Goal: Information Seeking & Learning: Learn about a topic

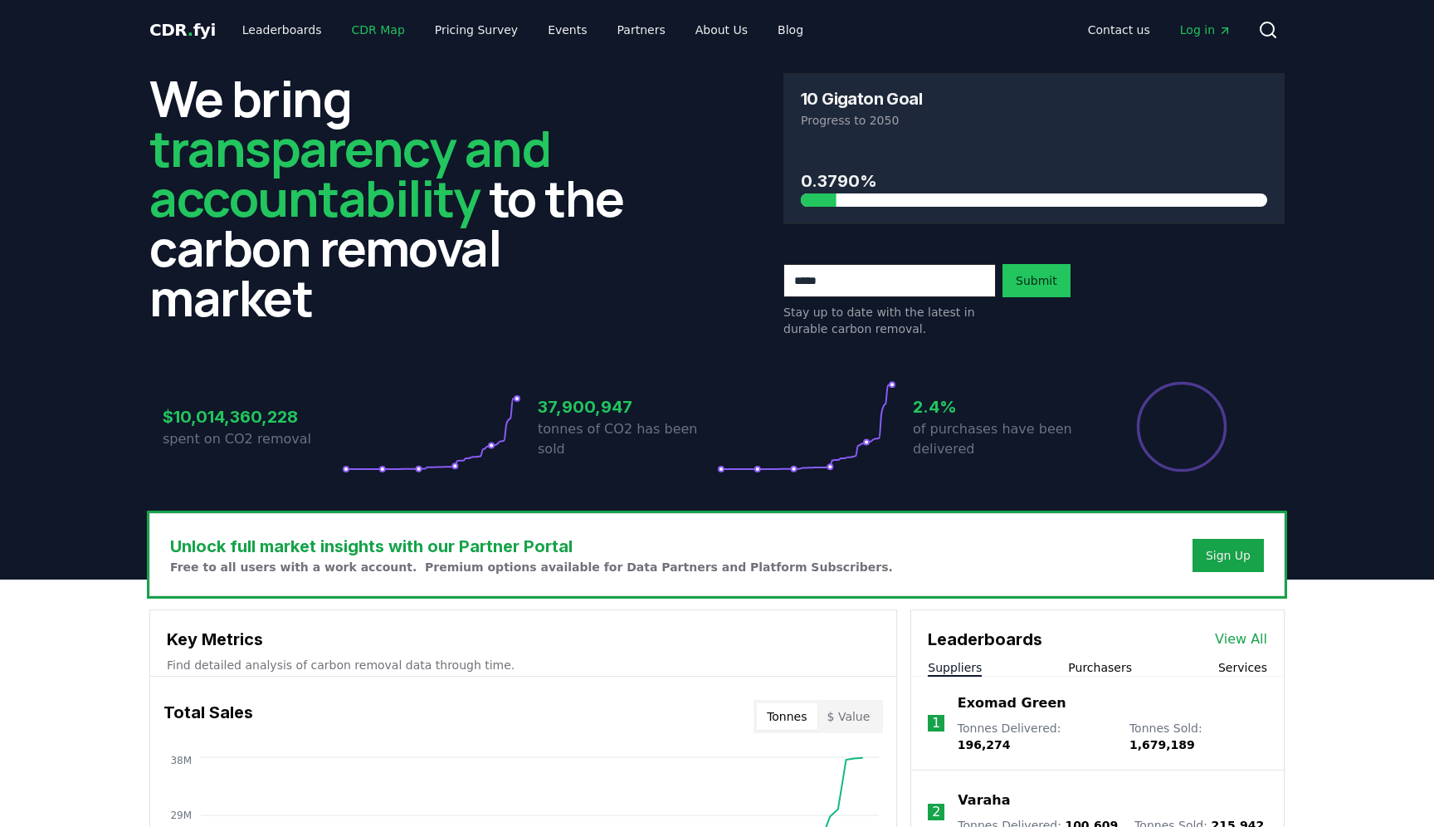
click at [358, 32] on link "CDR Map" at bounding box center [379, 30] width 80 height 30
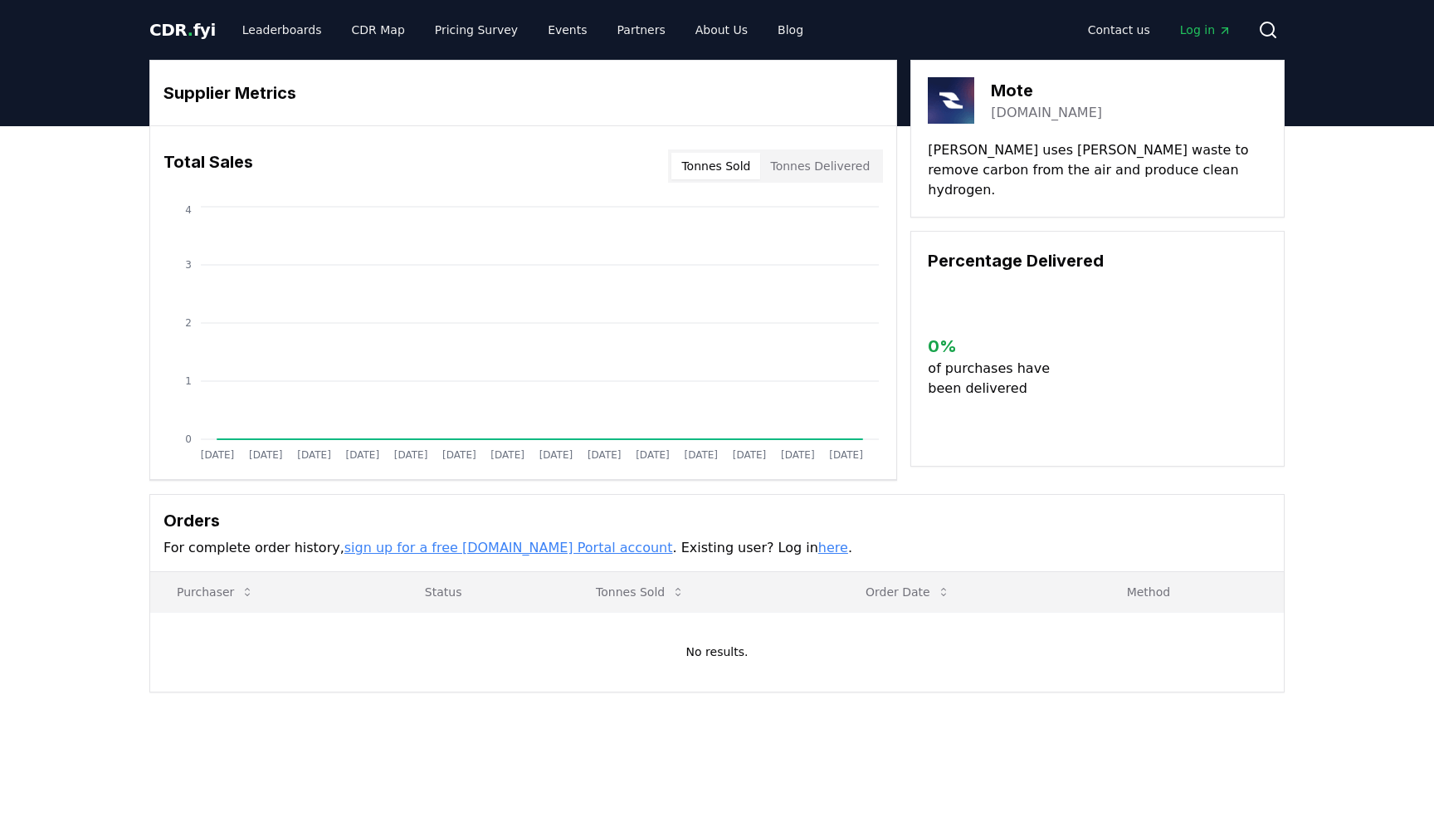
click at [747, 168] on button "Tonnes Sold" at bounding box center [715, 166] width 89 height 27
click at [807, 170] on button "Tonnes Delivered" at bounding box center [820, 166] width 120 height 27
click at [742, 169] on button "Tonnes Sold" at bounding box center [715, 166] width 89 height 27
click at [261, 84] on h3 "Supplier Metrics" at bounding box center [524, 93] width 720 height 25
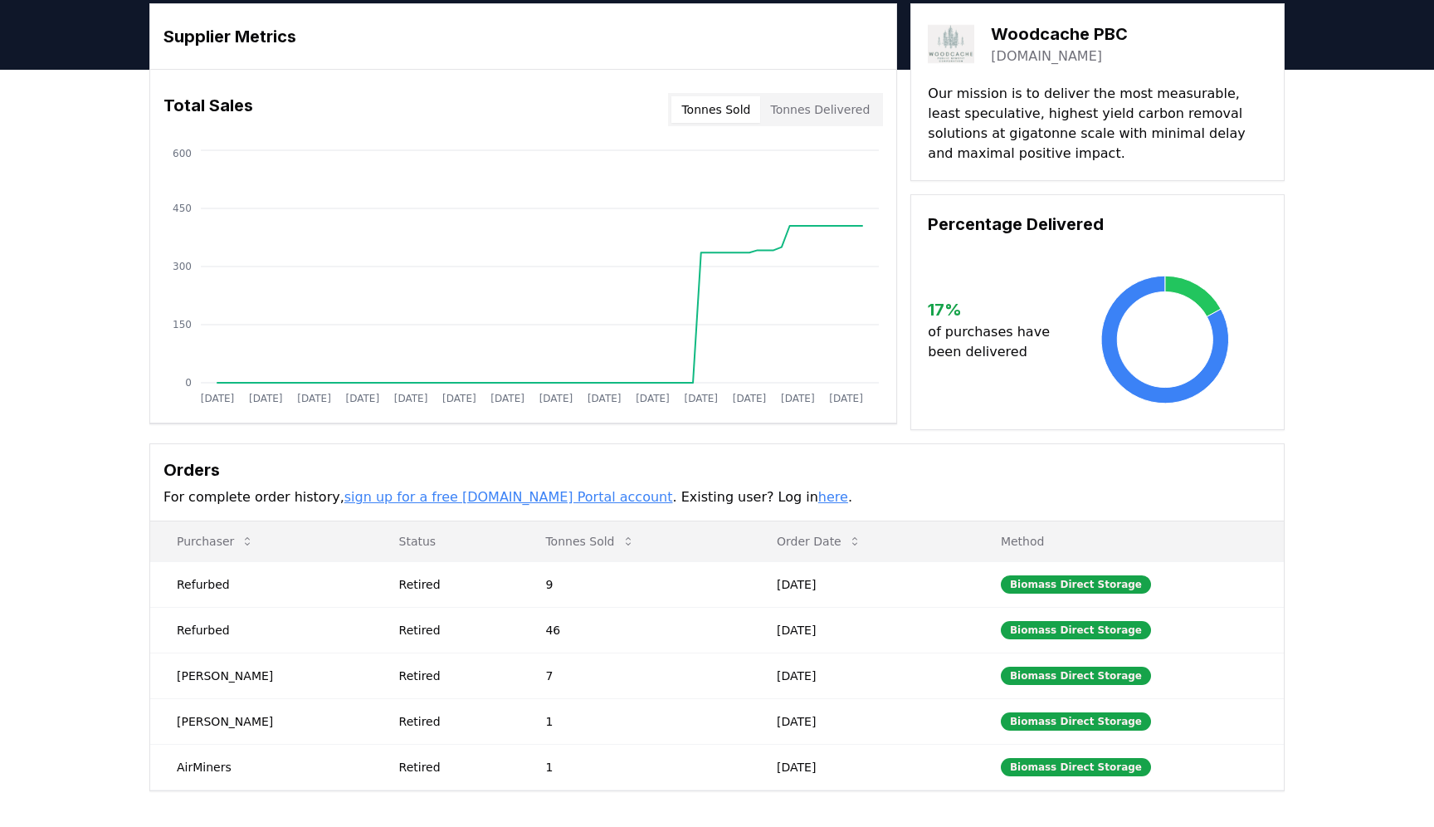
scroll to position [50, 0]
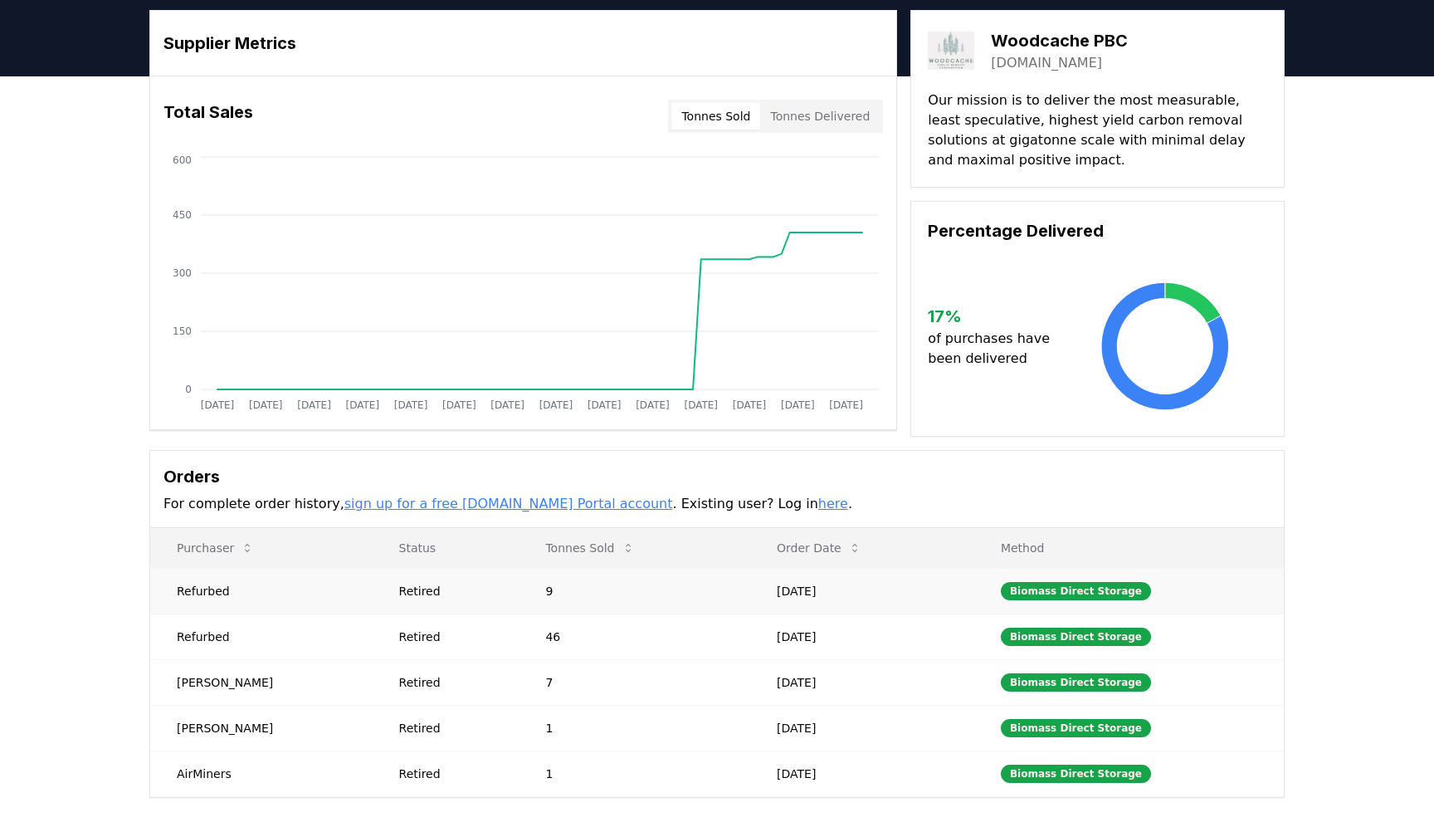
click at [405, 588] on div "Retired" at bounding box center [452, 591] width 107 height 17
click at [403, 616] on td "Retired" at bounding box center [446, 636] width 147 height 46
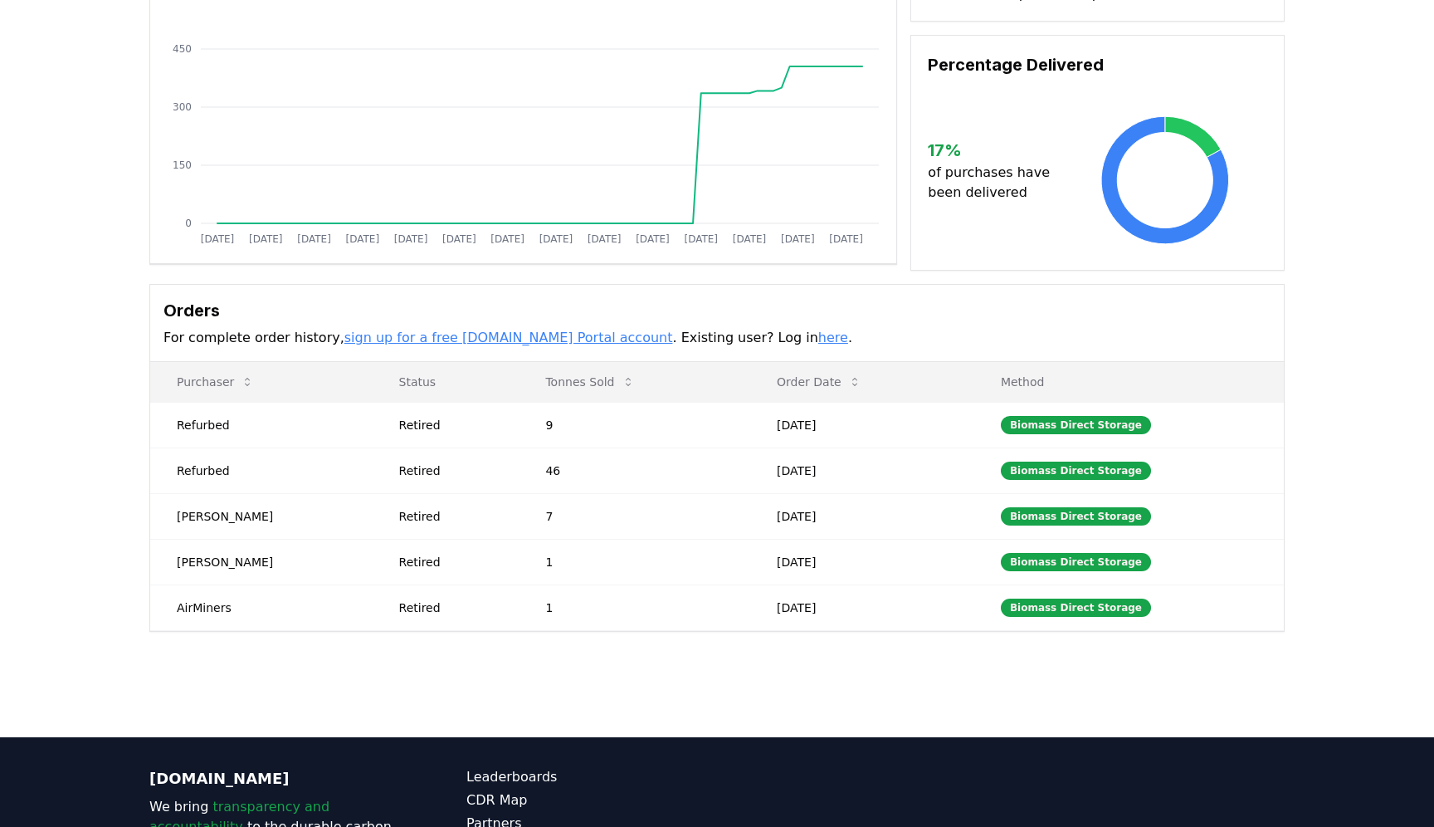
scroll to position [0, 0]
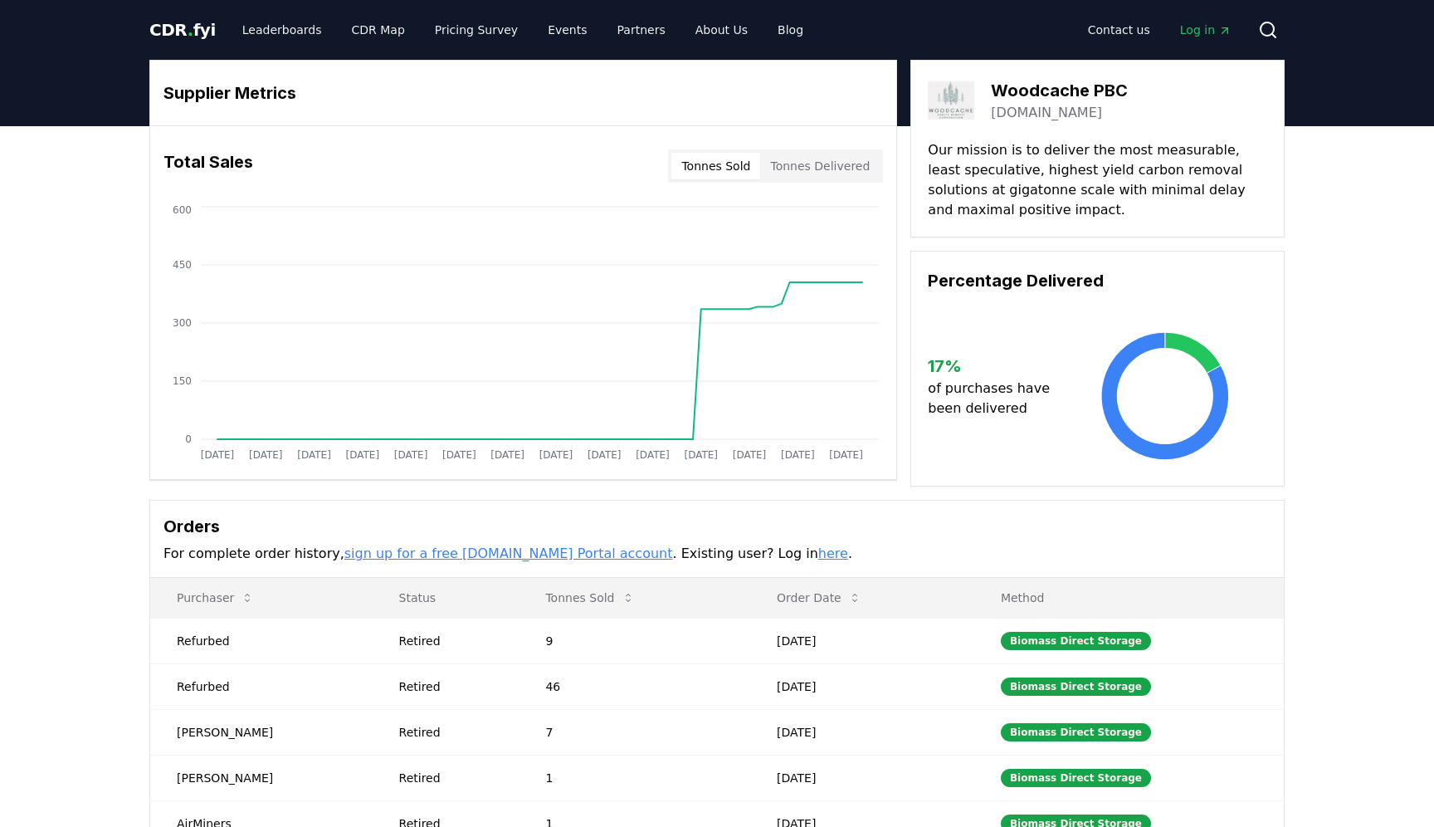
click at [1001, 178] on p "Our mission is to deliver the most measurable, least speculative, highest yield…" at bounding box center [1097, 180] width 339 height 80
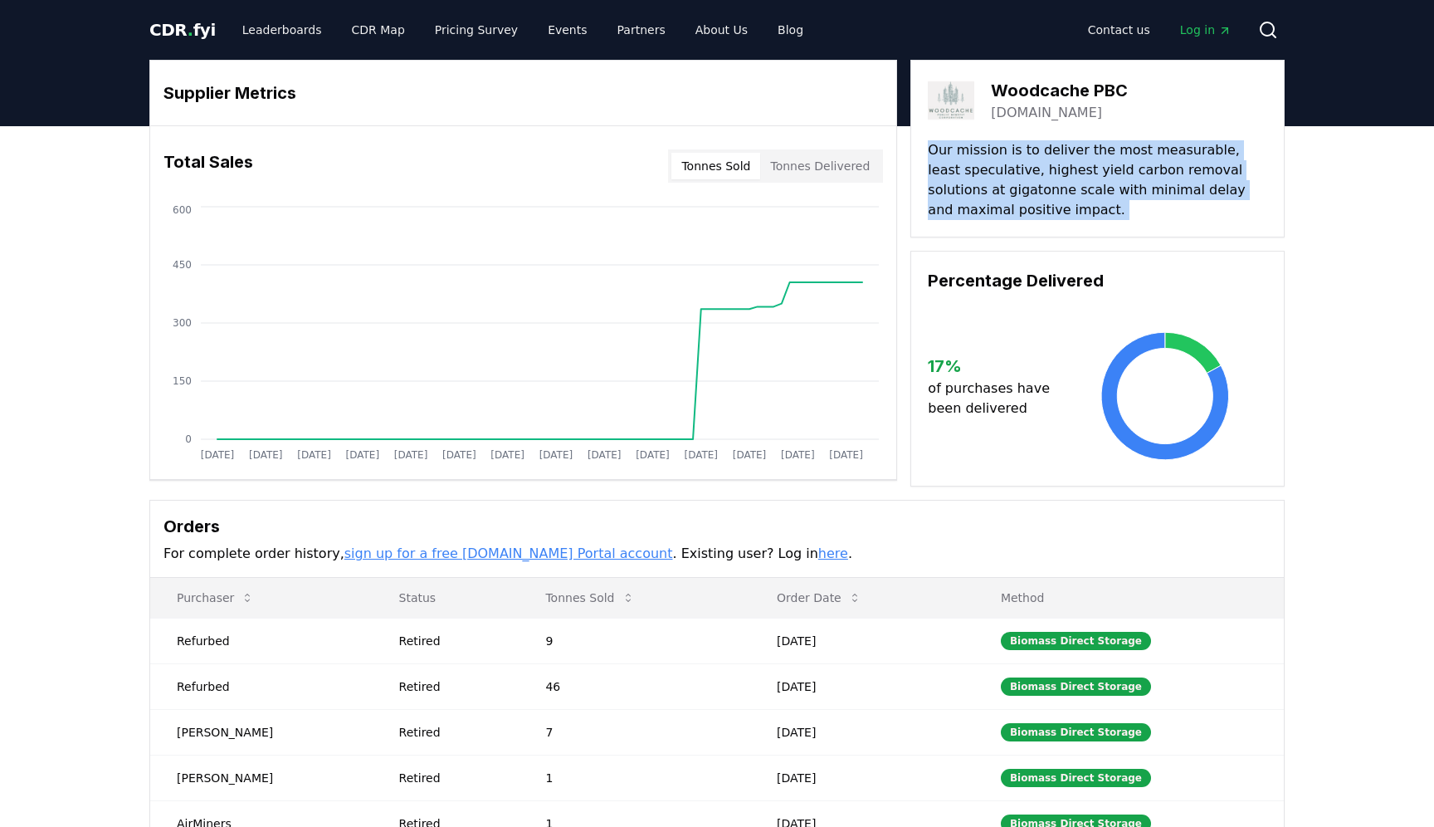
click at [1001, 178] on p "Our mission is to deliver the most measurable, least speculative, highest yield…" at bounding box center [1097, 180] width 339 height 80
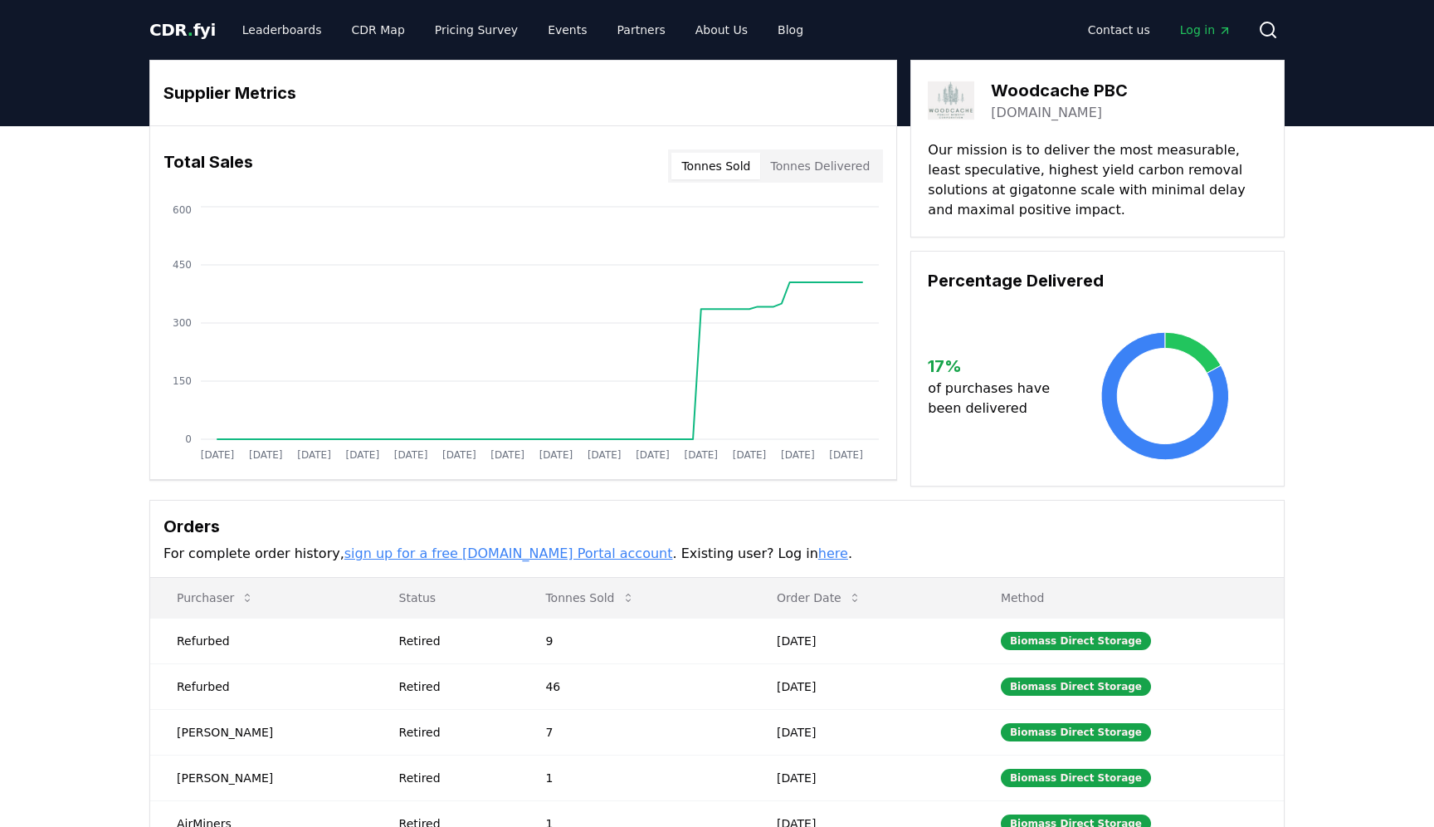
click at [1001, 178] on p "Our mission is to deliver the most measurable, least speculative, highest yield…" at bounding box center [1097, 180] width 339 height 80
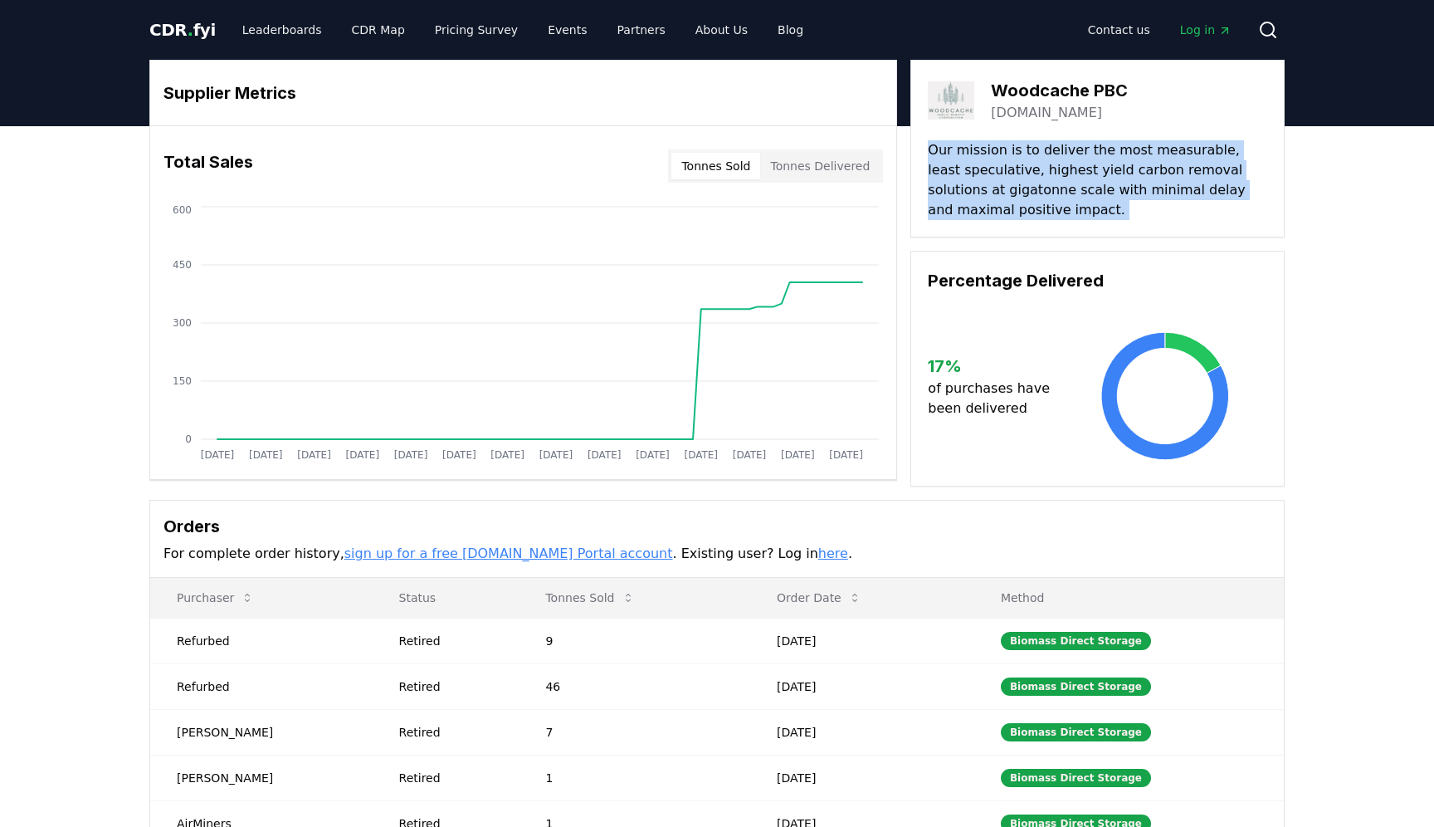
click at [1001, 178] on p "Our mission is to deliver the most measurable, least speculative, highest yield…" at bounding box center [1097, 180] width 339 height 80
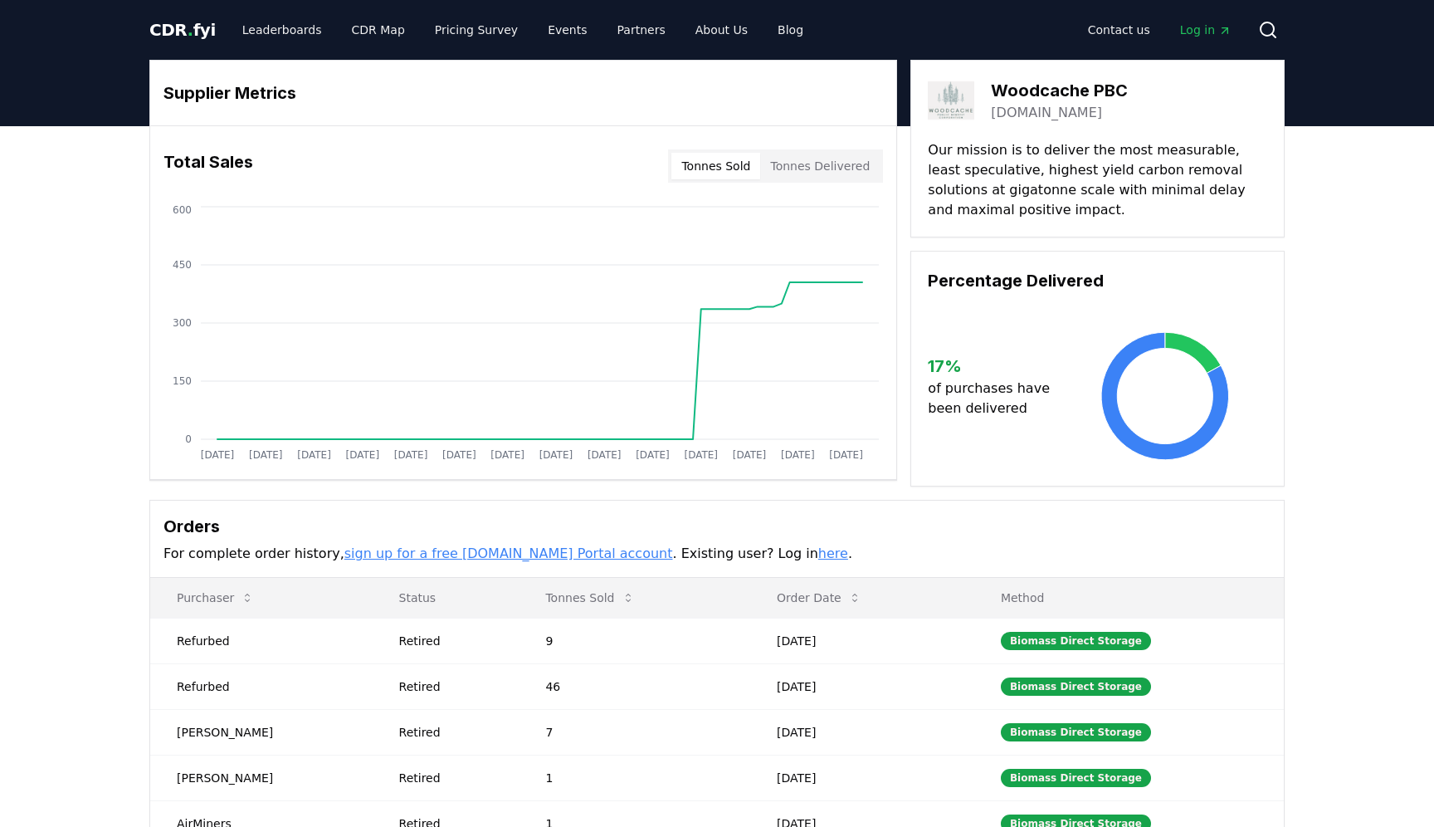
click at [1001, 178] on p "Our mission is to deliver the most measurable, least speculative, highest yield…" at bounding box center [1097, 180] width 339 height 80
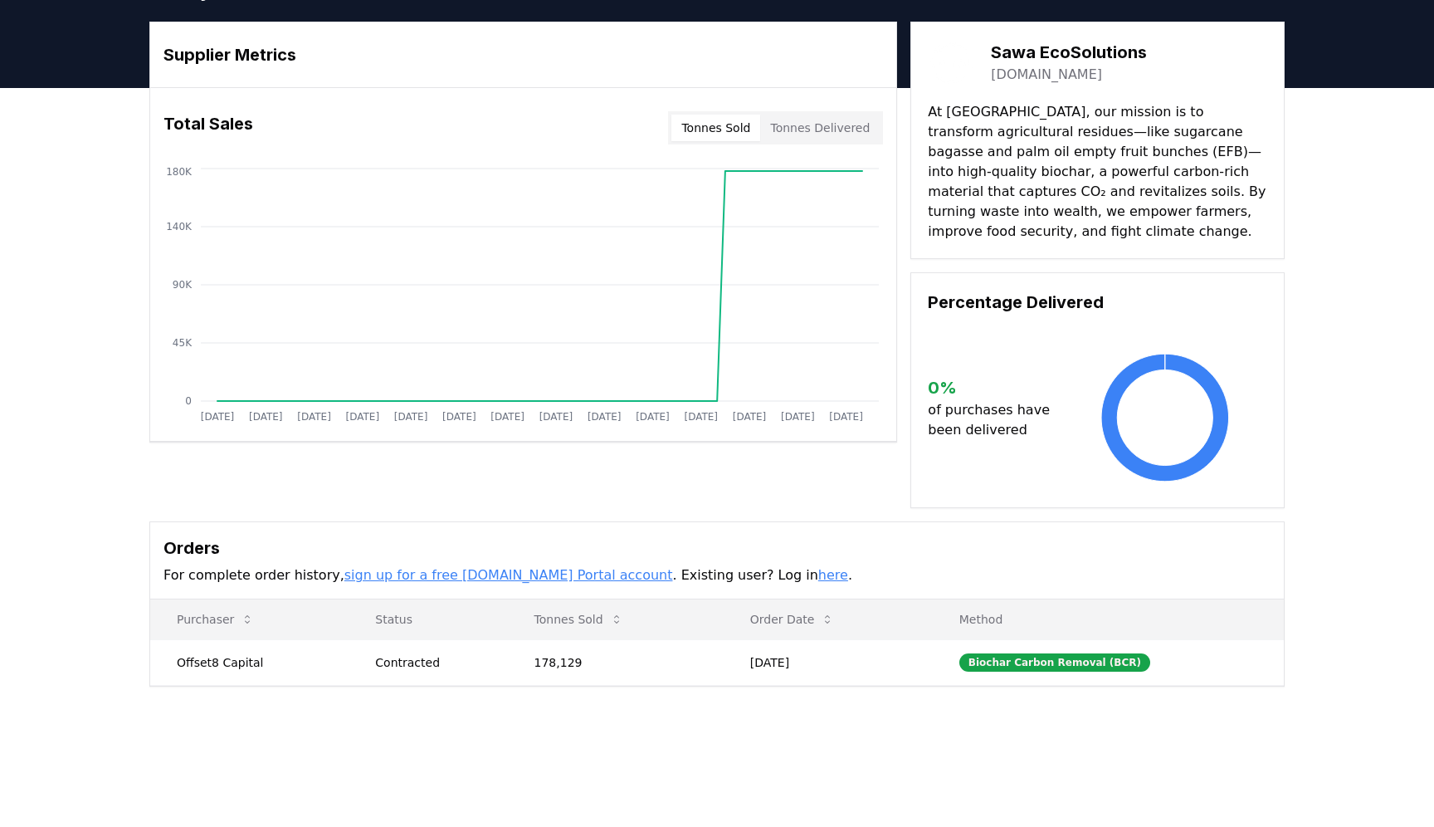
scroll to position [42, 0]
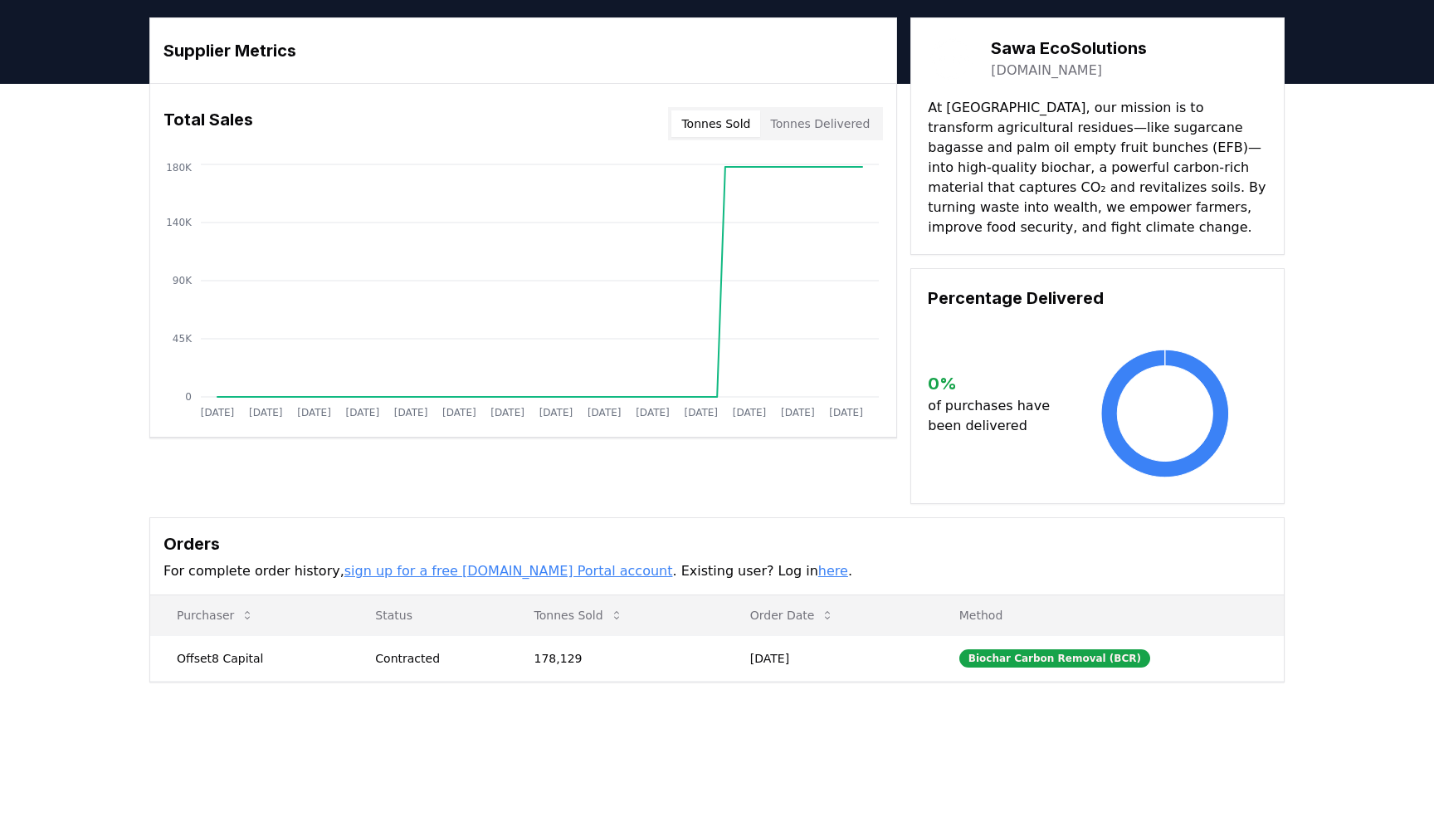
click at [823, 134] on button "Tonnes Delivered" at bounding box center [820, 123] width 120 height 27
click at [759, 114] on button "Tonnes Sold" at bounding box center [715, 123] width 89 height 27
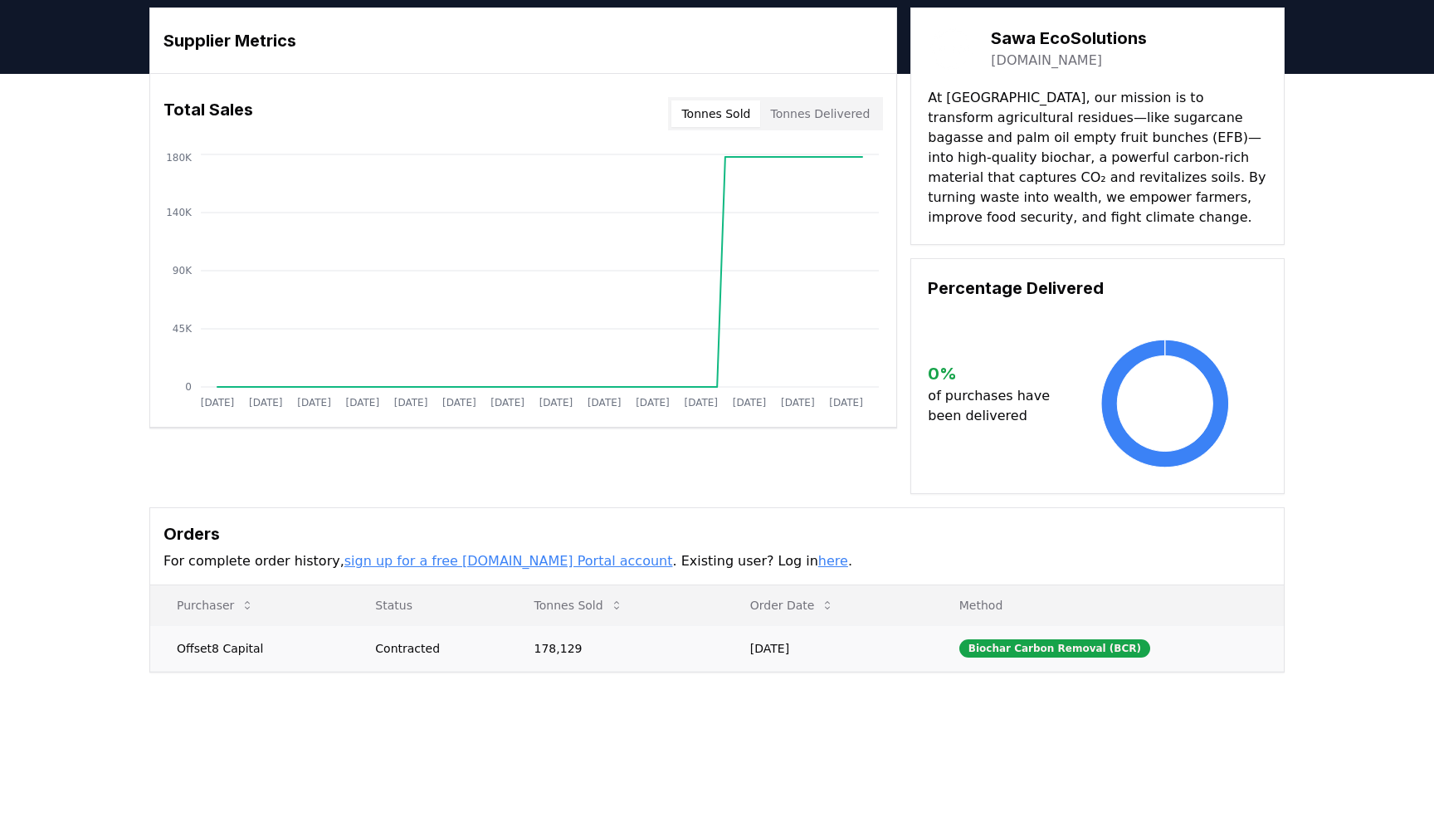
scroll to position [0, 0]
